Goal: Information Seeking & Learning: Learn about a topic

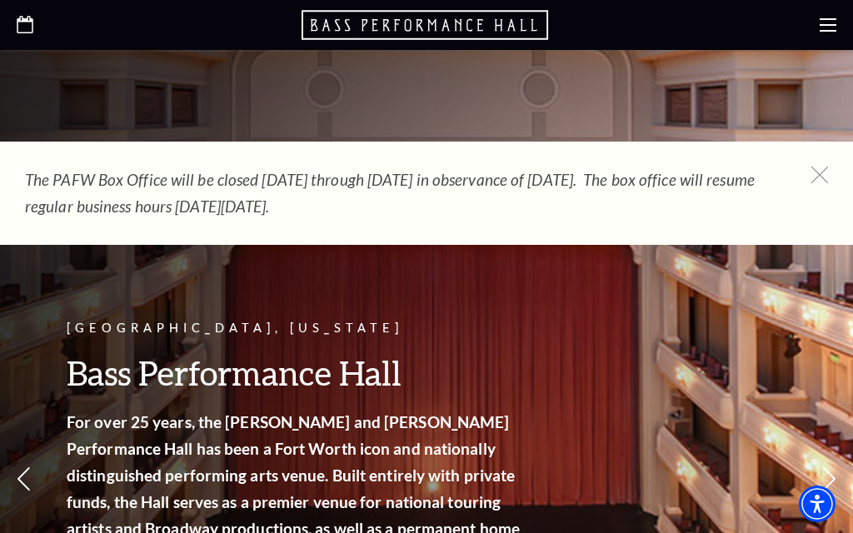
click at [29, 30] on icon "Open this option" at bounding box center [25, 25] width 17 height 18
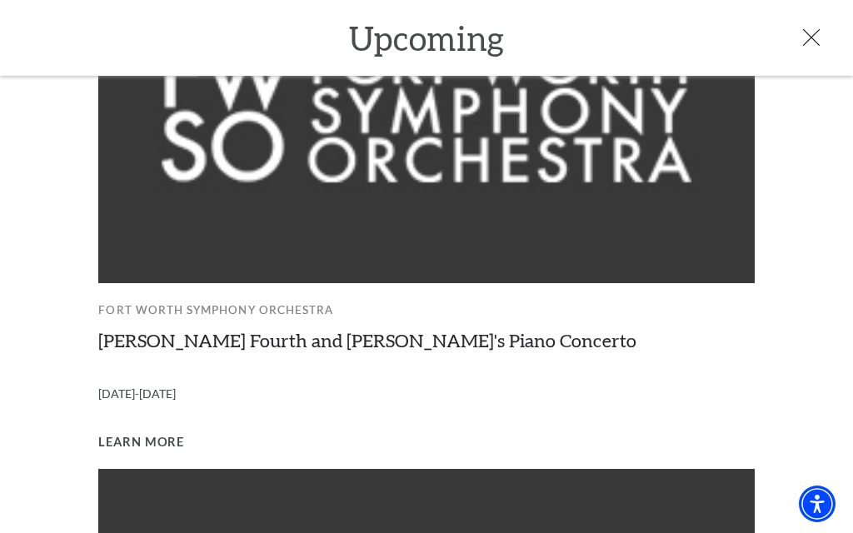
scroll to position [718, 0]
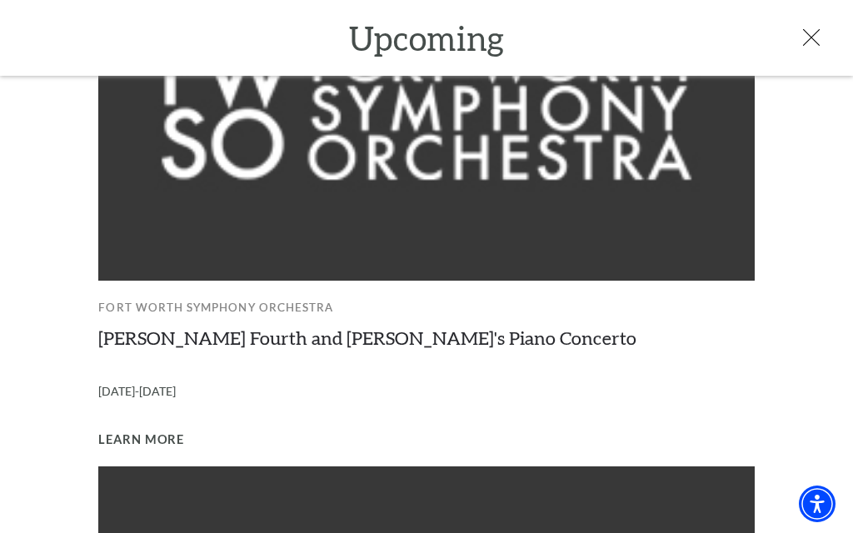
click at [807, 34] on icon at bounding box center [811, 37] width 17 height 17
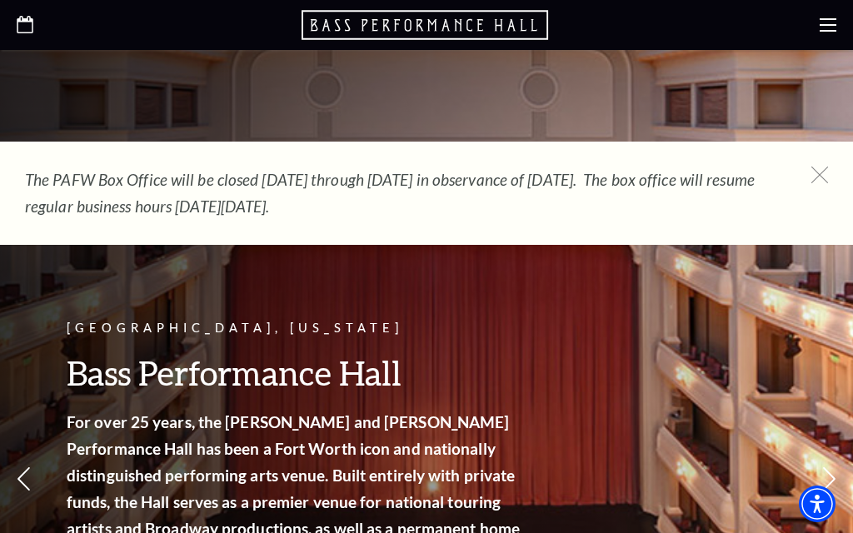
scroll to position [398, 0]
click at [817, 171] on use at bounding box center [819, 174] width 21 height 21
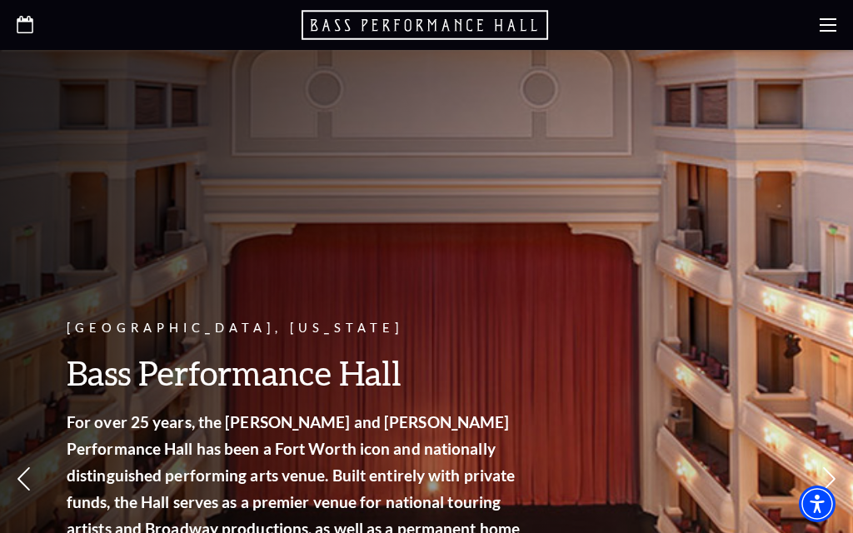
click at [833, 23] on icon at bounding box center [828, 25] width 17 height 17
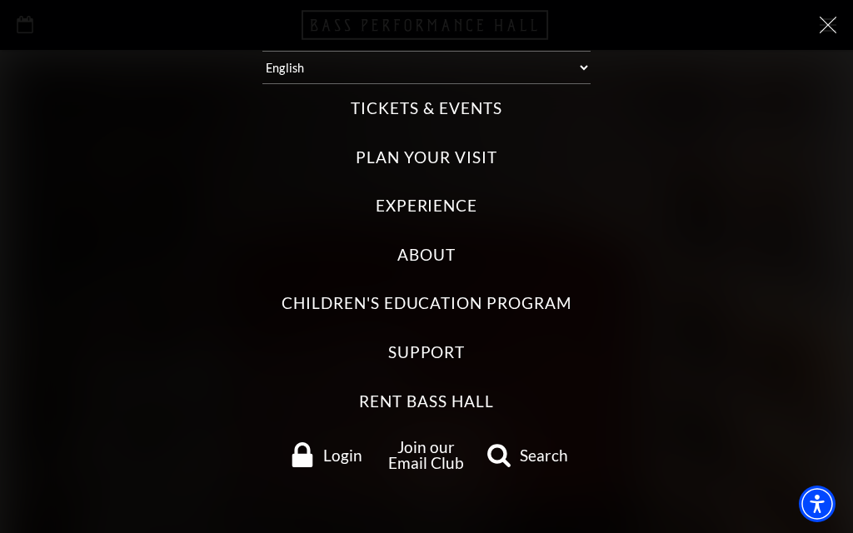
click at [450, 108] on label "Tickets & Events" at bounding box center [426, 109] width 151 height 23
click at [0, 0] on Events "Tickets & Events" at bounding box center [0, 0] width 0 height 0
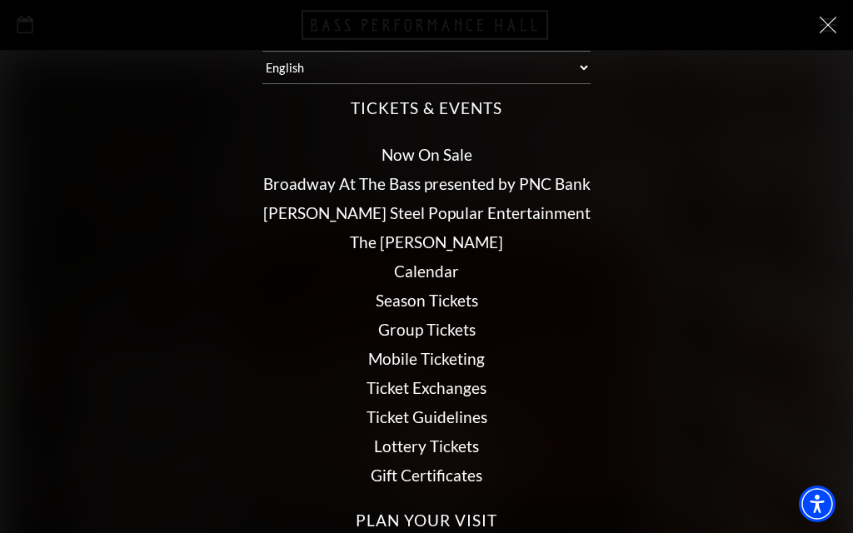
click at [447, 269] on link "Calendar" at bounding box center [426, 271] width 65 height 19
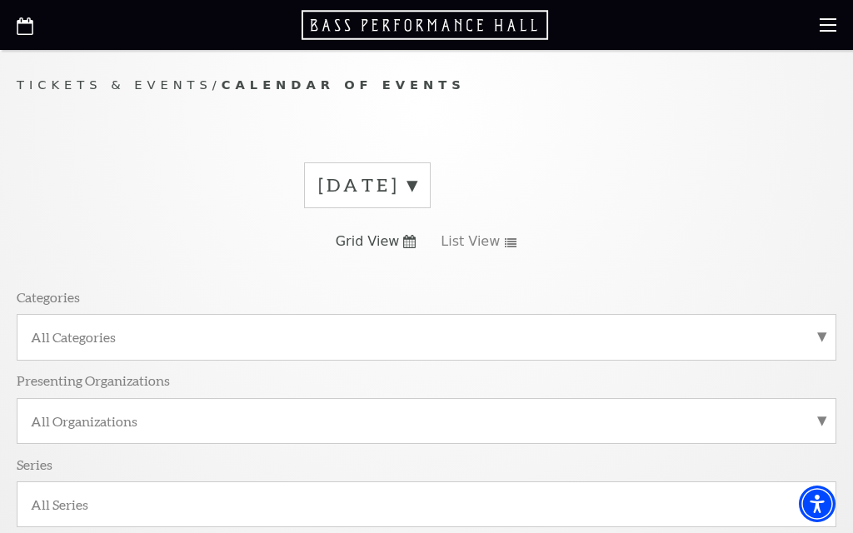
click at [417, 184] on label "August 2025" at bounding box center [367, 186] width 98 height 26
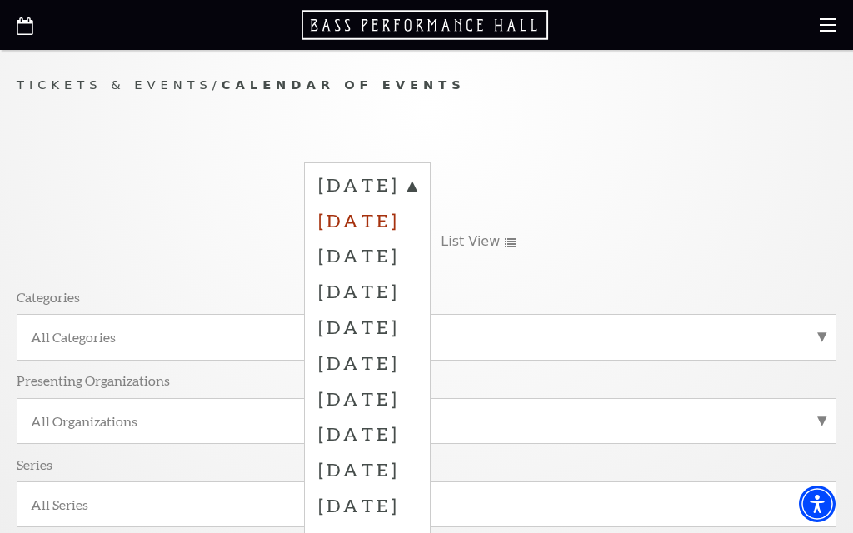
click at [417, 216] on label "September 2025" at bounding box center [367, 221] width 98 height 36
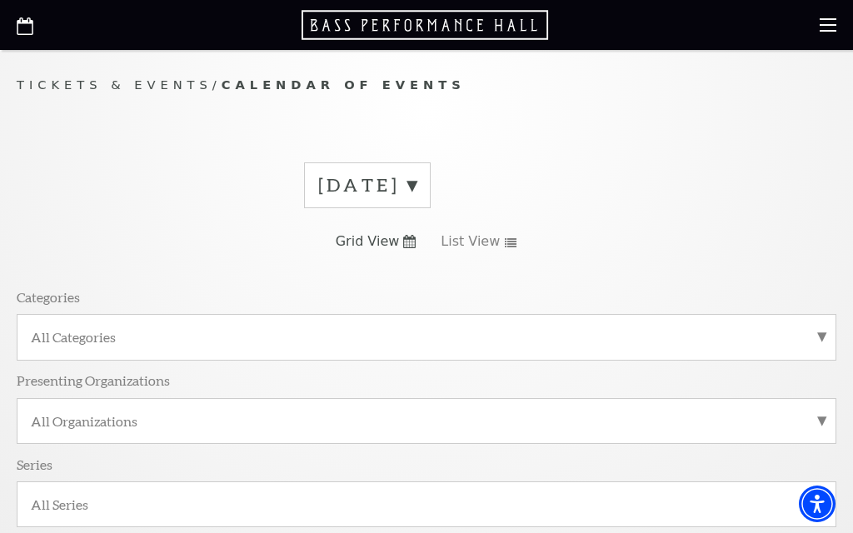
click at [409, 243] on icon at bounding box center [409, 241] width 13 height 13
click at [408, 242] on use at bounding box center [409, 241] width 13 height 13
click at [490, 242] on span "List View" at bounding box center [470, 242] width 59 height 18
click at [505, 241] on use at bounding box center [511, 242] width 12 height 9
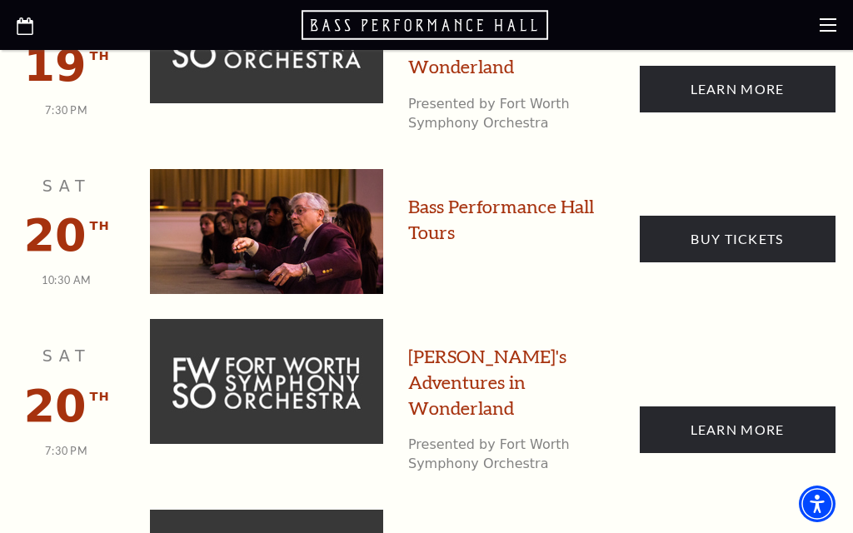
scroll to position [1428, 0]
